Goal: Task Accomplishment & Management: Use online tool/utility

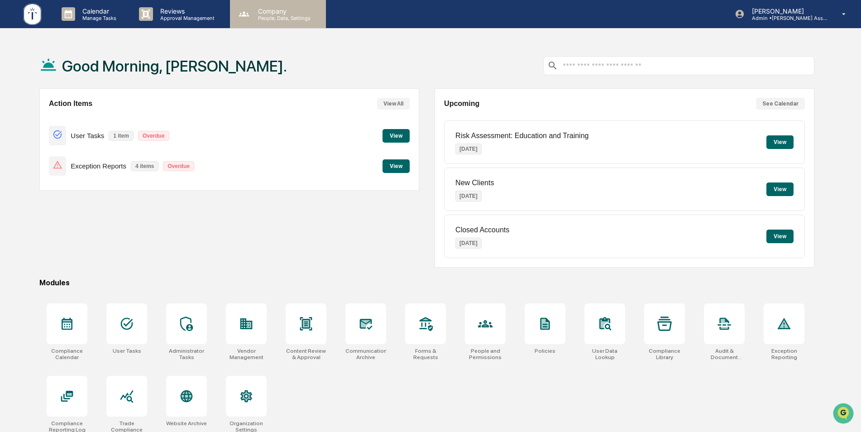
click at [258, 22] on div "Company People, Data, Settings" at bounding box center [278, 14] width 96 height 28
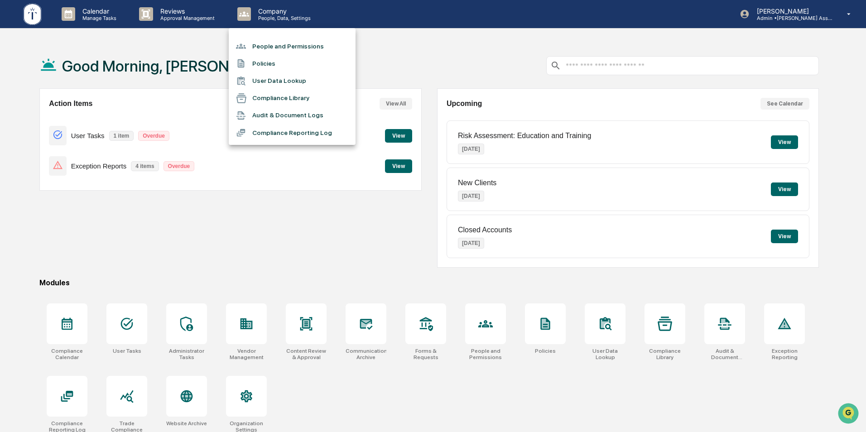
click at [255, 47] on li "People and Permissions" at bounding box center [292, 46] width 127 height 17
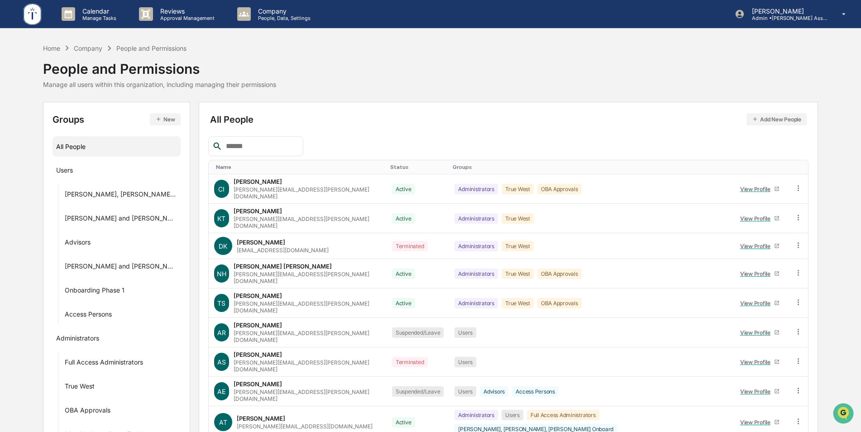
click at [236, 147] on input "text" at bounding box center [260, 146] width 77 height 12
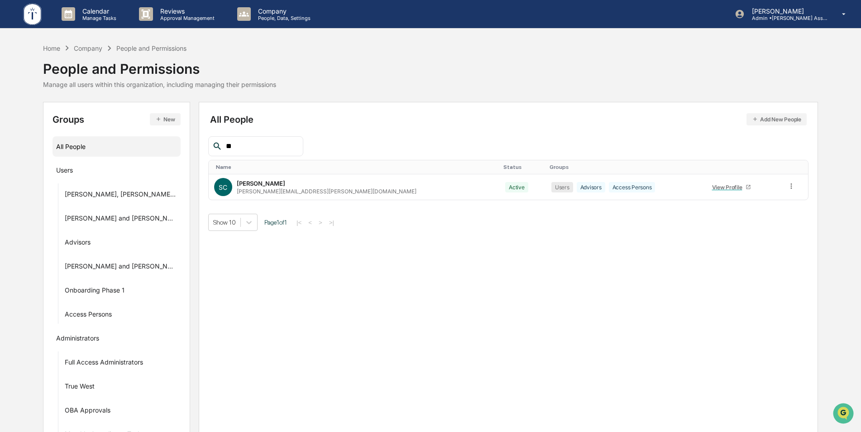
type input "*"
type input "*****"
click at [53, 47] on div "Home" at bounding box center [51, 48] width 17 height 8
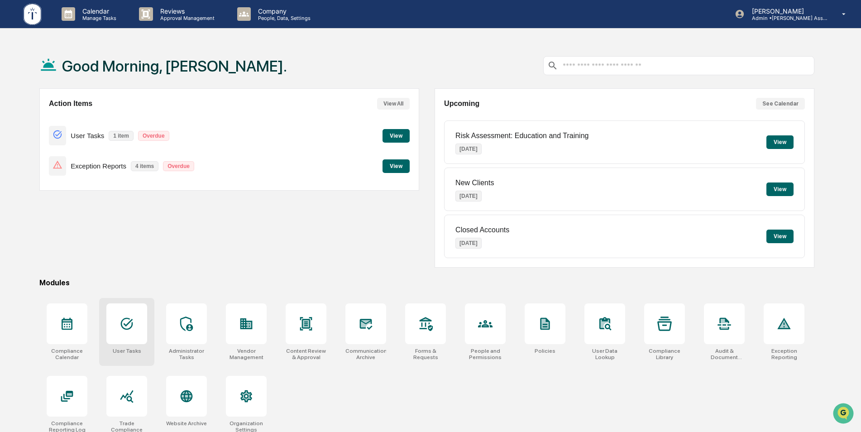
click at [121, 336] on div at bounding box center [126, 323] width 41 height 41
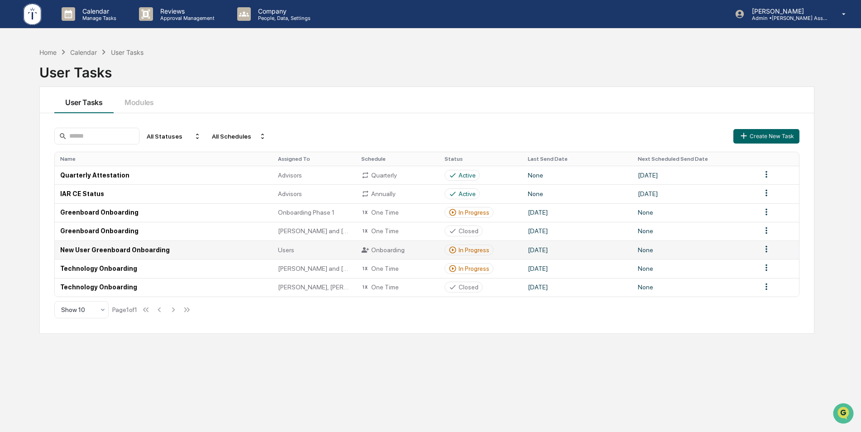
click at [107, 251] on td "New User Greenboard Onboarding" at bounding box center [164, 249] width 218 height 19
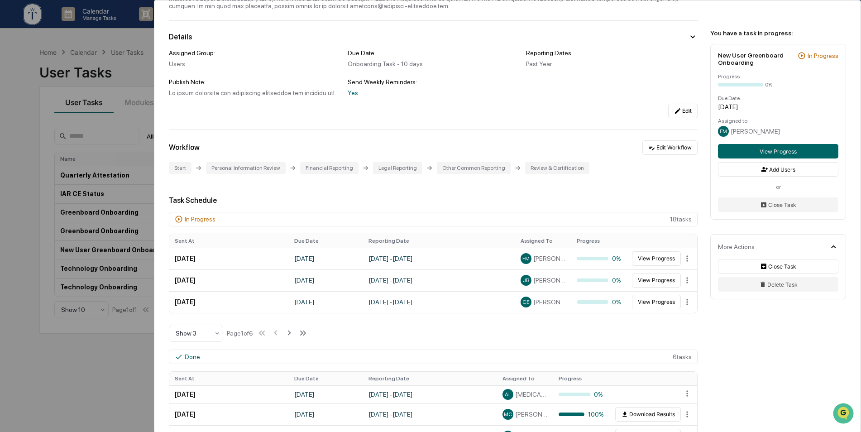
scroll to position [91, 0]
click at [291, 332] on icon at bounding box center [289, 332] width 10 height 10
click at [291, 332] on icon at bounding box center [290, 332] width 10 height 10
click at [291, 332] on icon at bounding box center [291, 332] width 10 height 10
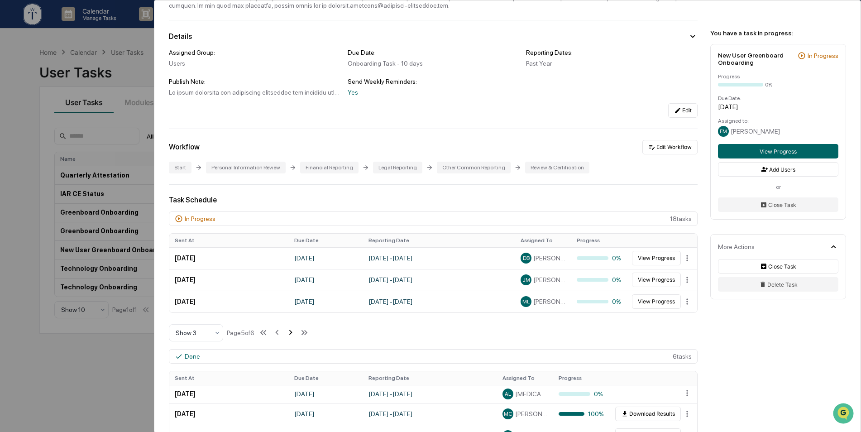
click at [291, 332] on icon at bounding box center [291, 332] width 10 height 10
click at [12, 115] on div "User Tasks New User Greenboard Onboarding New User Greenboard Onboarding Active…" at bounding box center [430, 216] width 861 height 432
